Goal: Check status: Check status

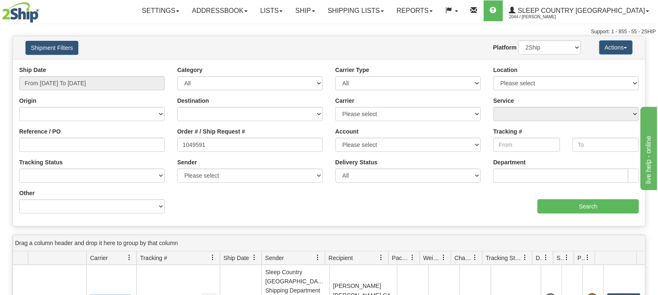
type input "1049591"
click at [109, 85] on input "From [DATE] To [DATE]" at bounding box center [91, 83] width 145 height 14
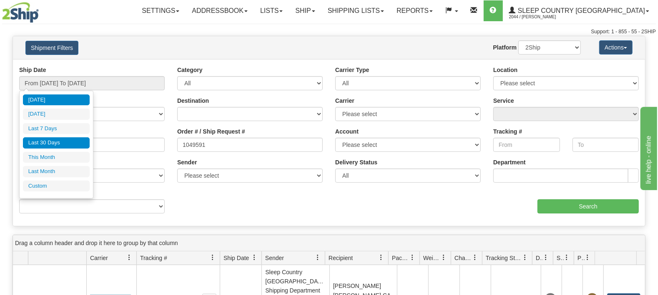
click at [54, 143] on li "Last 30 Days" at bounding box center [56, 143] width 67 height 11
type input "From [DATE] To [DATE]"
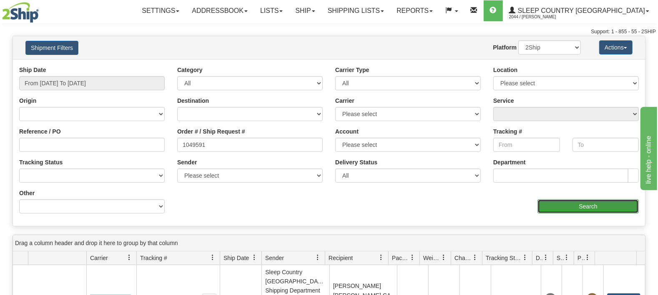
click at [571, 211] on input "Search" at bounding box center [587, 207] width 101 height 14
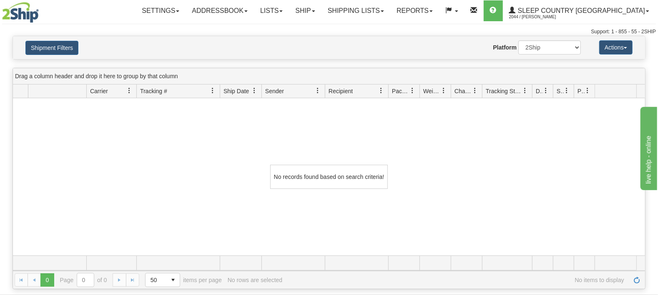
drag, startPoint x: 518, startPoint y: 33, endPoint x: 523, endPoint y: 45, distance: 13.5
click at [518, 33] on div "Support: 1 - 855 - 55 - 2SHIP" at bounding box center [328, 31] width 653 height 7
select select "1"
click option "Imported" at bounding box center [0, 0] width 0 height 0
click at [613, 45] on button "Actions" at bounding box center [615, 47] width 33 height 14
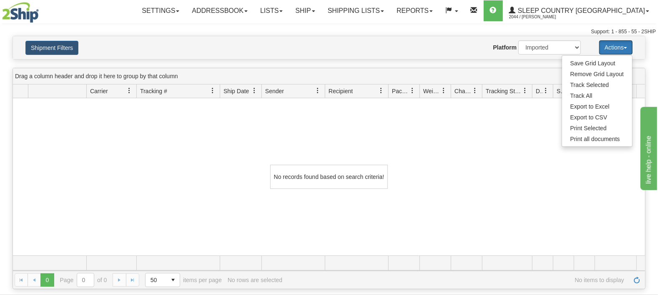
click at [334, 86] on span "Recipient" at bounding box center [353, 91] width 56 height 14
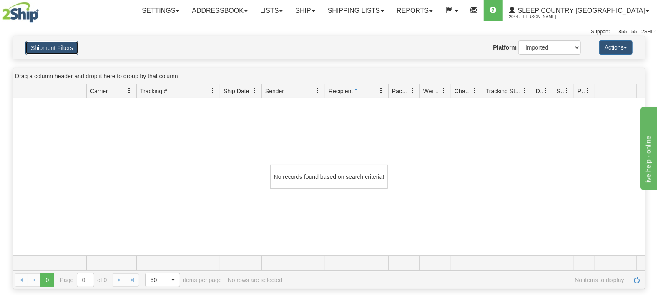
click at [61, 45] on button "Shipment Filters" at bounding box center [51, 48] width 53 height 14
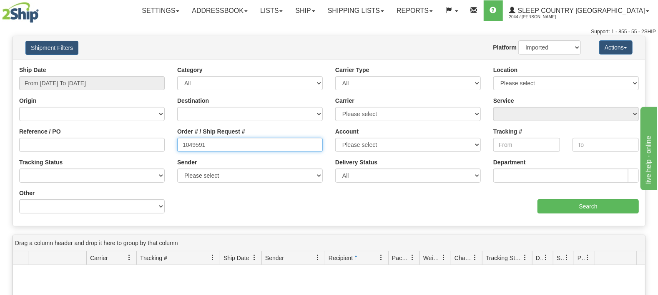
click at [226, 147] on input "1049591" at bounding box center [249, 145] width 145 height 14
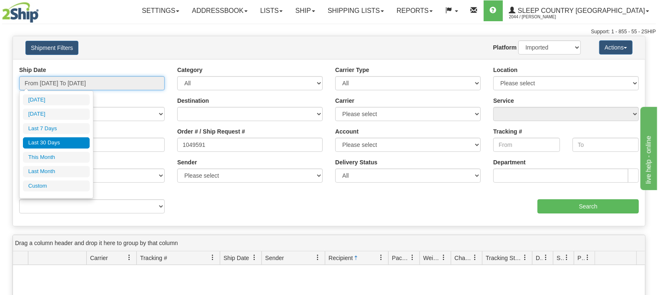
click at [38, 85] on input "From [DATE] To [DATE]" at bounding box center [91, 83] width 145 height 14
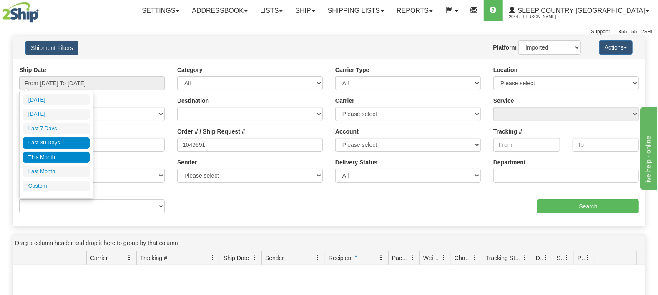
click at [49, 156] on li "This Month" at bounding box center [56, 157] width 67 height 11
type input "From [DATE] To [DATE]"
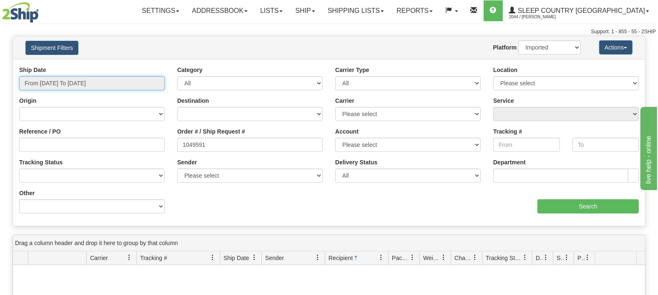
click at [64, 86] on input "From [DATE] To [DATE]" at bounding box center [91, 83] width 145 height 14
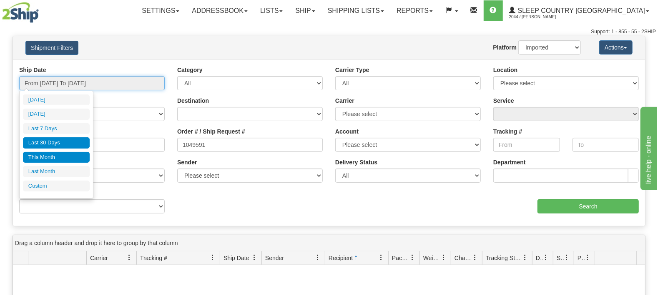
type input "[DATE]"
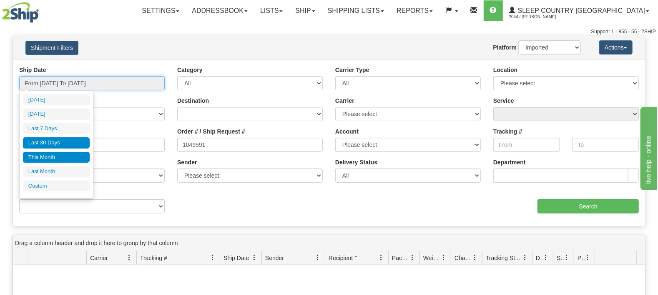
type input "[DATE]"
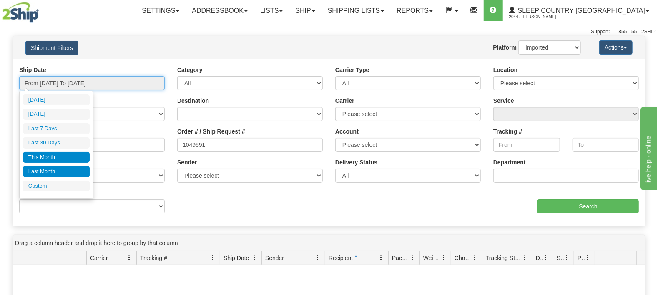
type input "[DATE]"
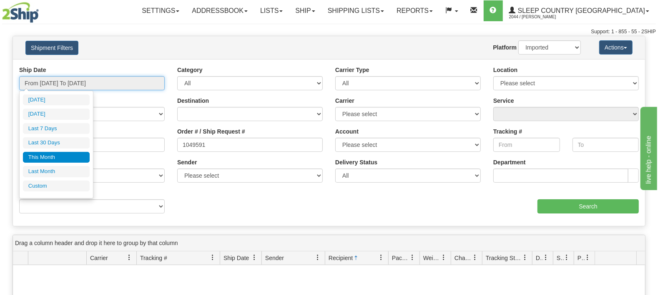
type input "[DATE]"
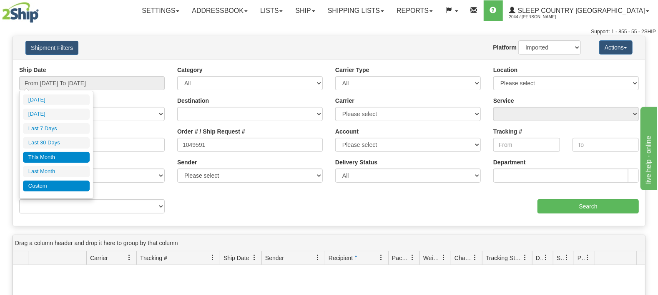
click at [41, 183] on li "Custom" at bounding box center [56, 186] width 67 height 11
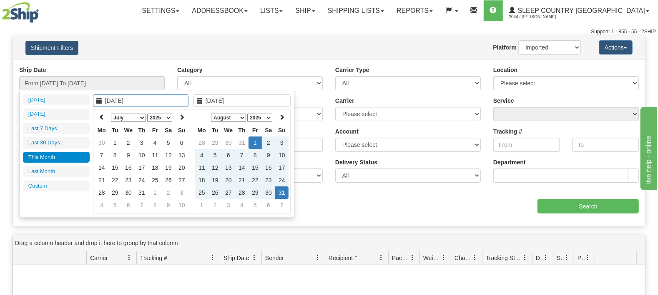
type input "[DATE]"
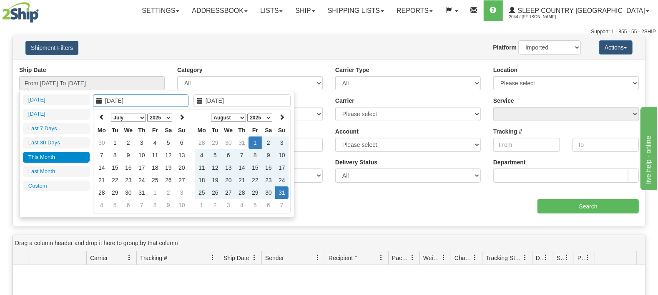
type input "[DATE]"
click at [114, 145] on td "1" at bounding box center [114, 143] width 13 height 13
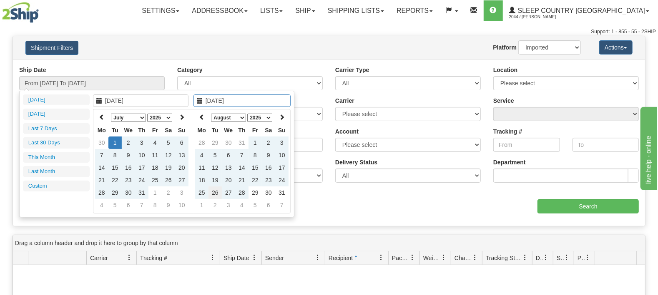
type input "[DATE]"
click at [213, 192] on td "26" at bounding box center [214, 193] width 13 height 13
type input "From [DATE] To [DATE]"
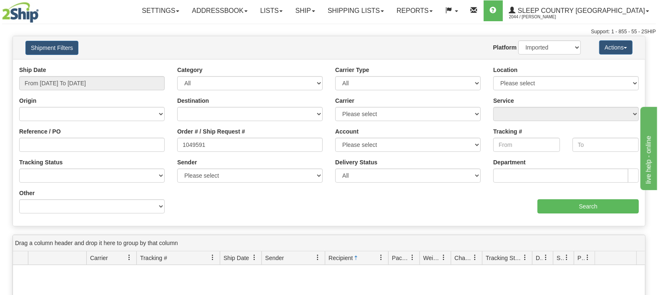
click at [379, 205] on div "aaa Search" at bounding box center [487, 201] width 316 height 25
click at [613, 208] on input "Search" at bounding box center [587, 207] width 101 height 14
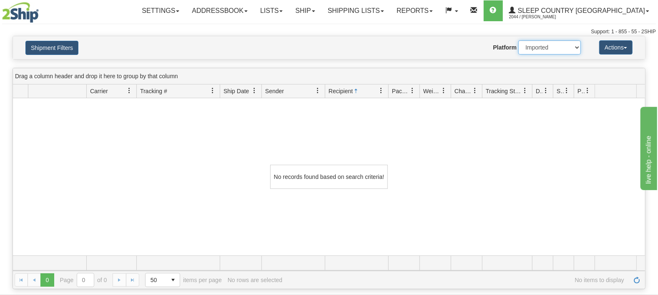
click at [518, 40] on select "2Ship Imported" at bounding box center [549, 47] width 63 height 14
select select "0"
click option "2Ship" at bounding box center [0, 0] width 0 height 0
